Goal: Task Accomplishment & Management: Manage account settings

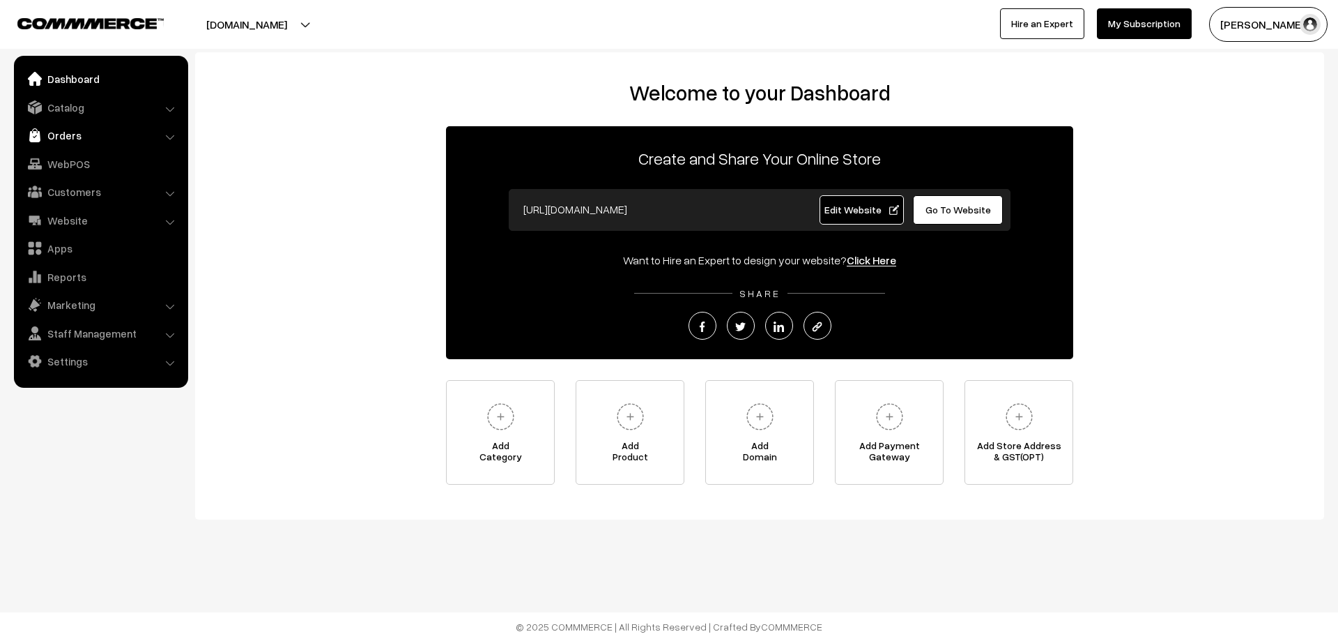
click at [72, 131] on link "Orders" at bounding box center [100, 135] width 166 height 25
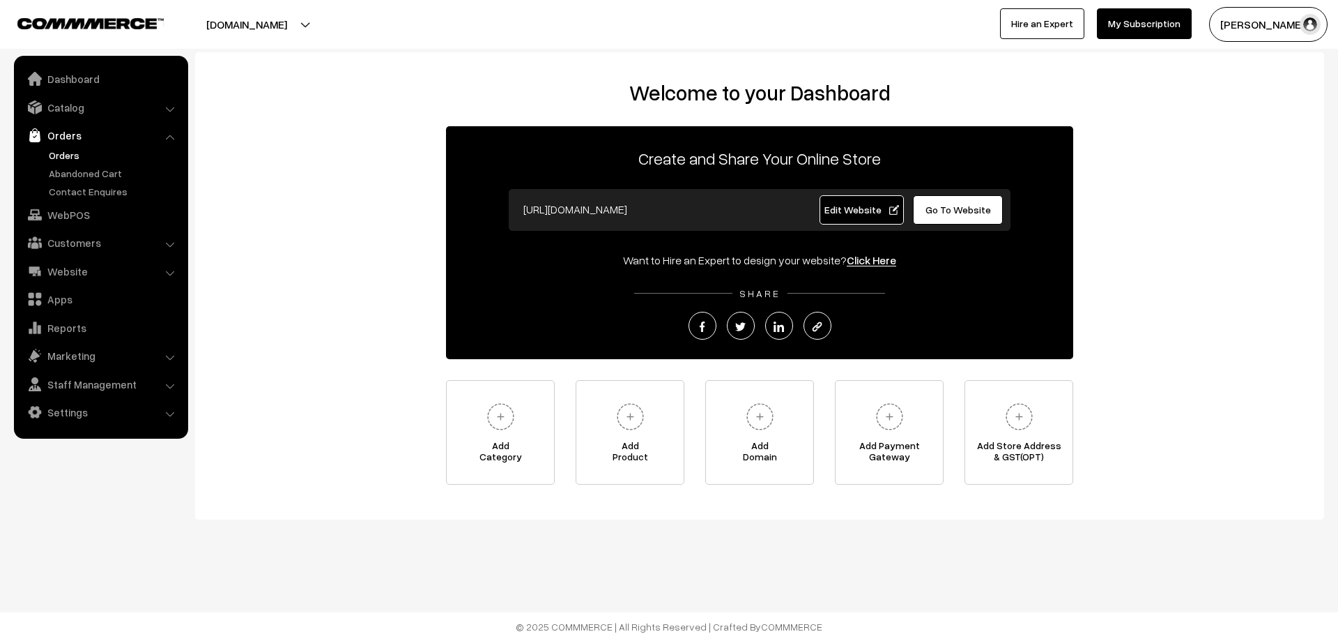
click at [75, 155] on link "Orders" at bounding box center [114, 155] width 138 height 15
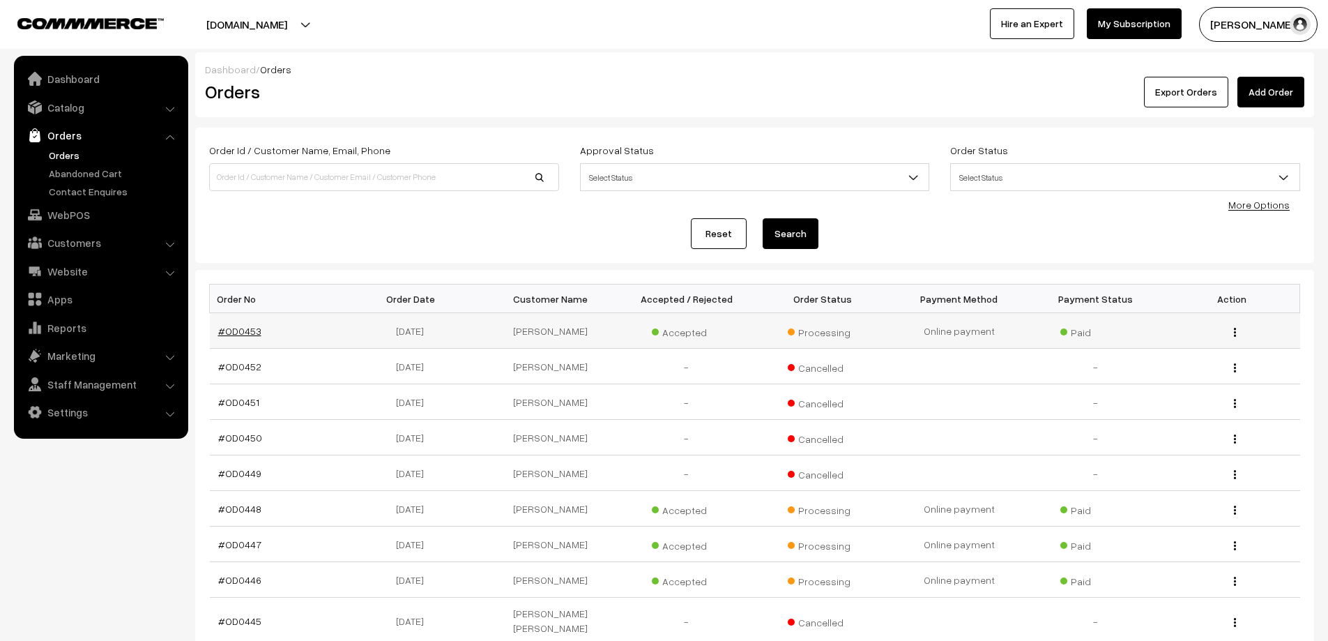
click at [245, 331] on link "#OD0453" at bounding box center [239, 331] width 43 height 12
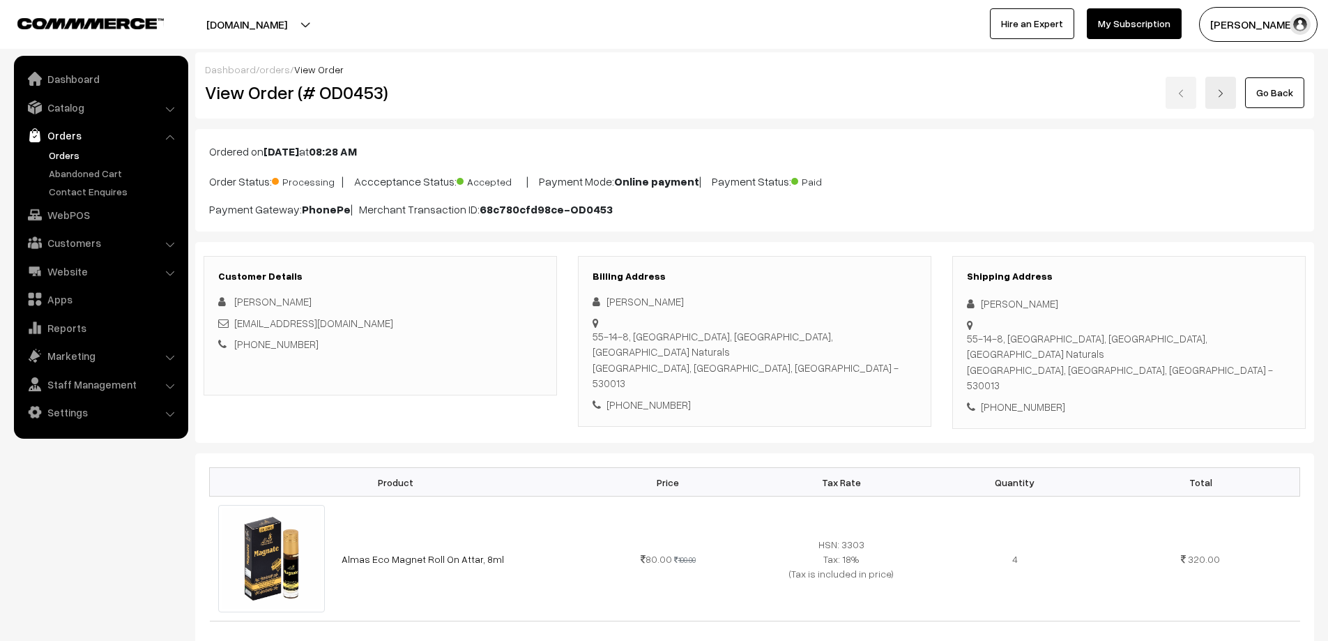
click at [57, 154] on link "Orders" at bounding box center [114, 155] width 138 height 15
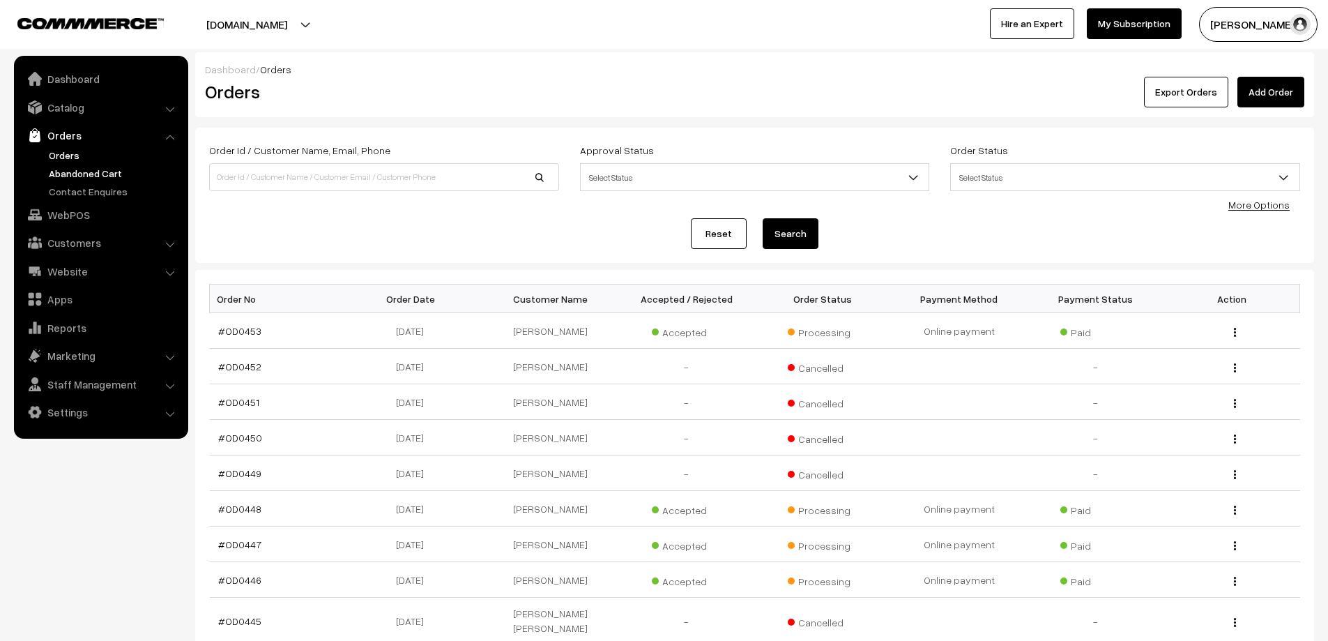
click at [82, 173] on link "Abandoned Cart" at bounding box center [114, 173] width 138 height 15
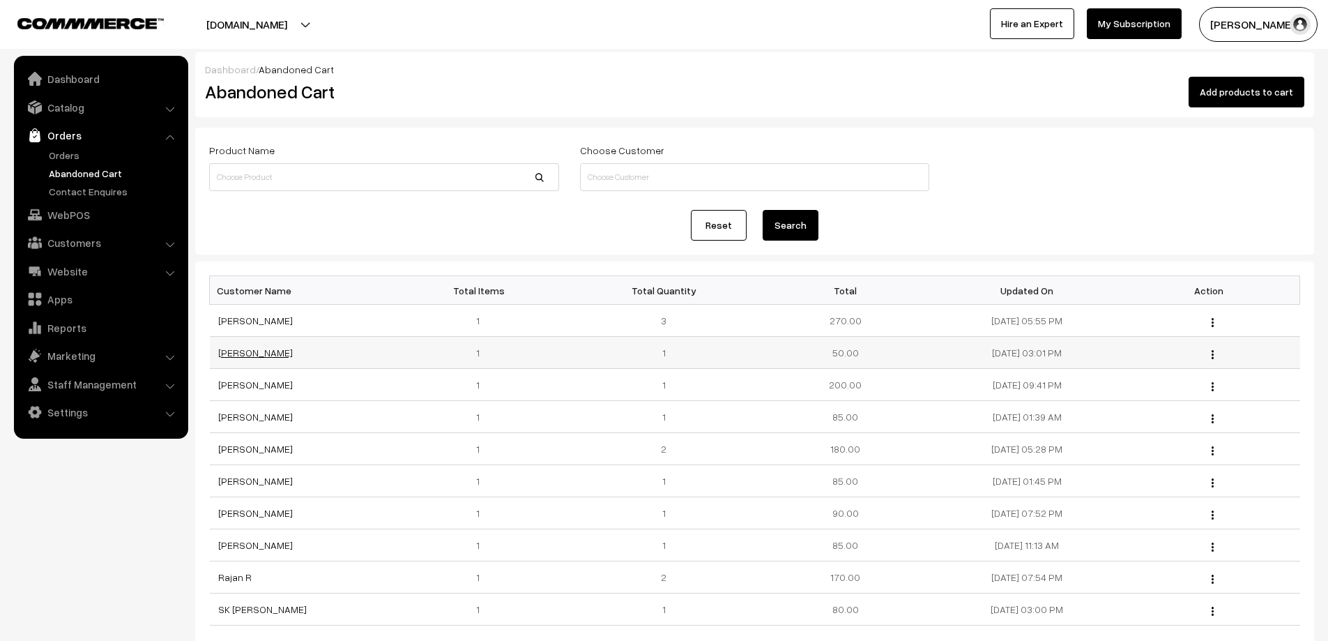
click at [248, 353] on link "[PERSON_NAME]" at bounding box center [255, 352] width 75 height 12
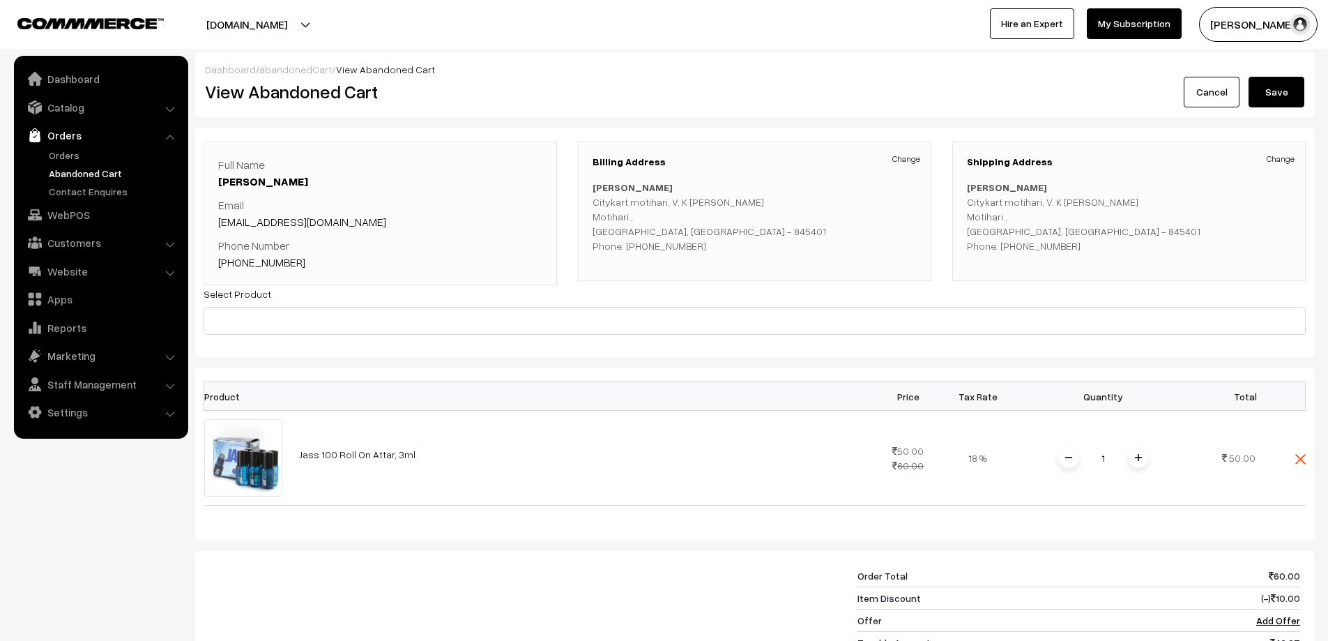
click at [73, 171] on link "Abandoned Cart" at bounding box center [114, 173] width 138 height 15
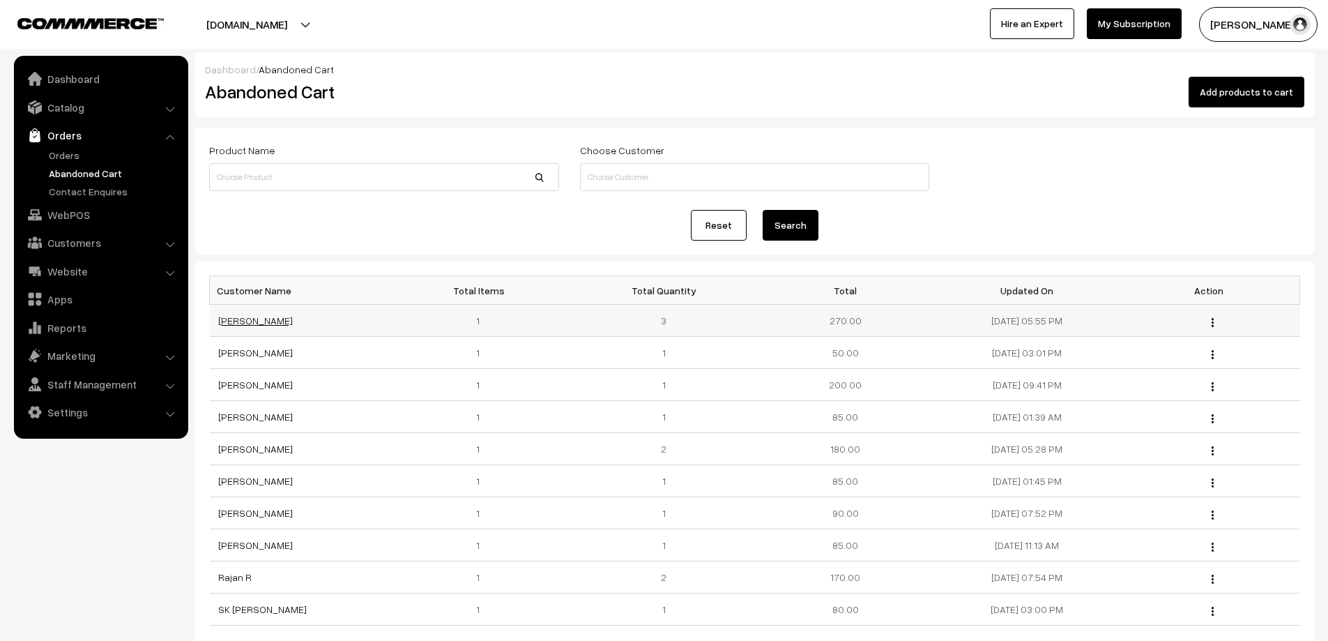
click at [256, 325] on link "[PERSON_NAME]" at bounding box center [255, 320] width 75 height 12
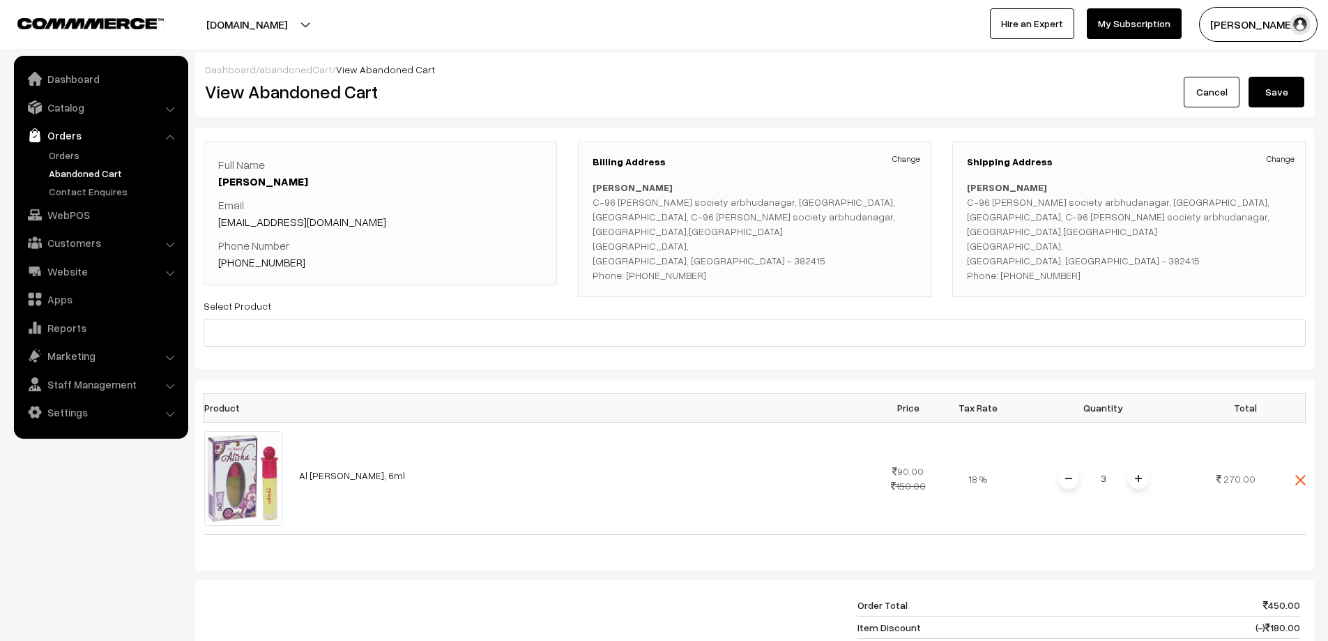
click at [254, 263] on link "+91 9824311175" at bounding box center [261, 262] width 87 height 14
drag, startPoint x: 291, startPoint y: 263, endPoint x: 238, endPoint y: 266, distance: 52.3
click at [238, 266] on p "Phone Number +91 9824311175" at bounding box center [380, 253] width 324 height 33
copy link "9824311175"
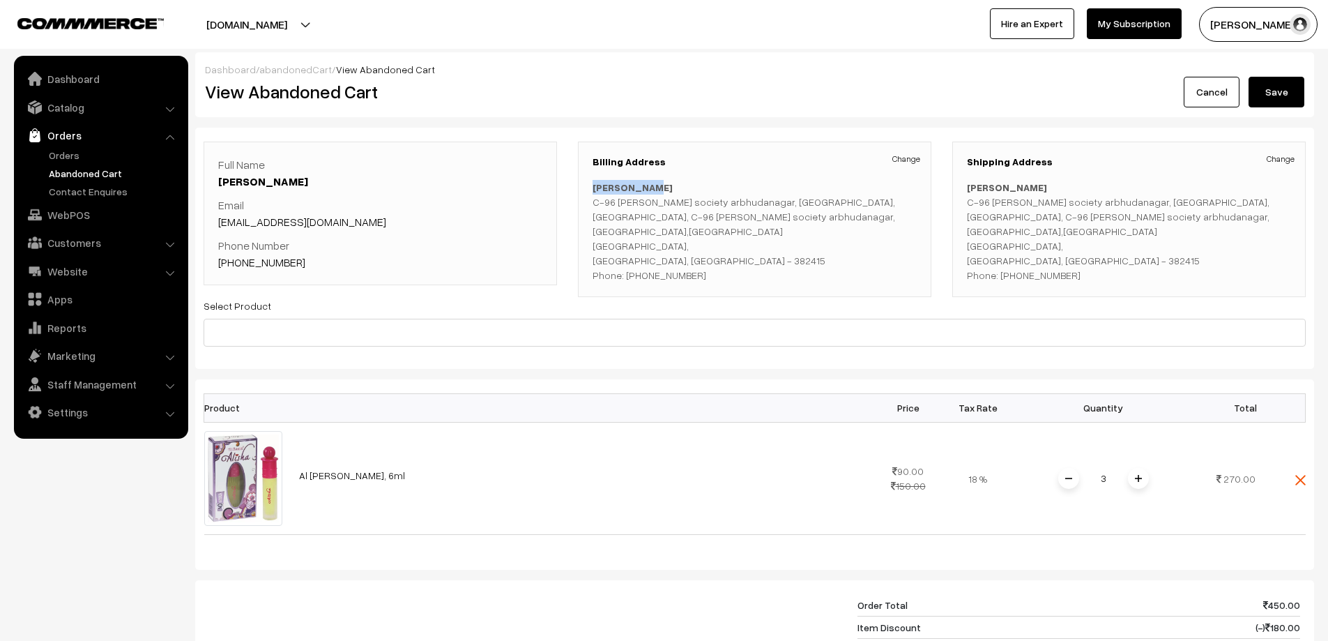
drag, startPoint x: 650, startPoint y: 184, endPoint x: 591, endPoint y: 184, distance: 58.5
click at [591, 184] on div "Billing Address Change Chauhan Raj C-96 Ishwar krupa society arbhudanagar, odha…" at bounding box center [754, 218] width 353 height 155
copy b "[PERSON_NAME]"
click at [56, 160] on link "Orders" at bounding box center [114, 155] width 138 height 15
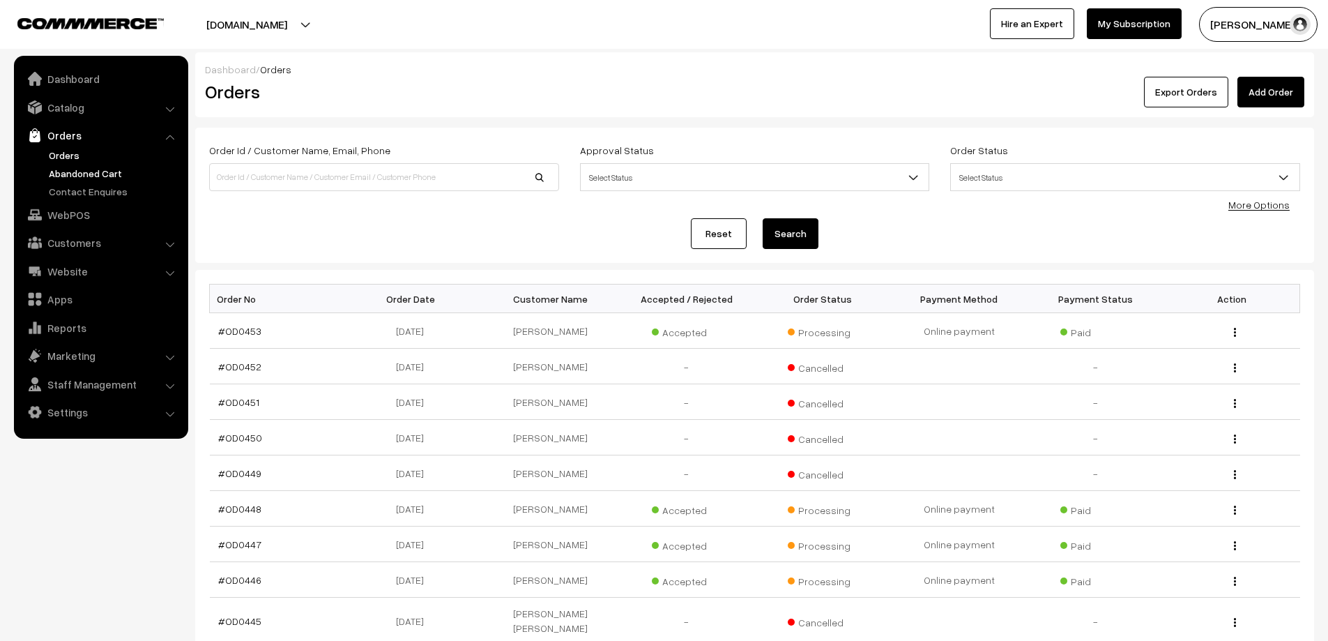
click at [68, 174] on link "Abandoned Cart" at bounding box center [114, 173] width 138 height 15
